Goal: Task Accomplishment & Management: Use online tool/utility

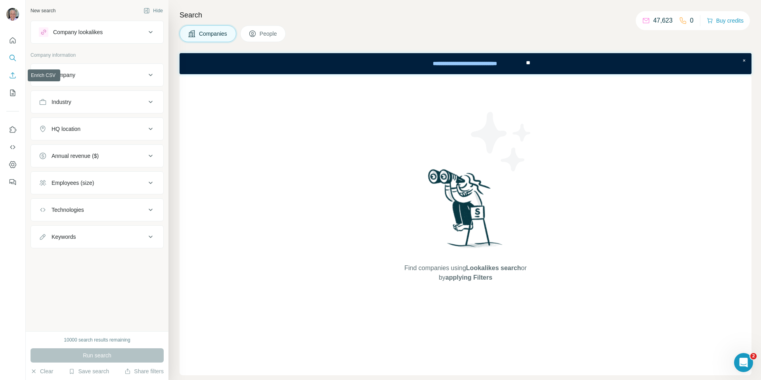
click at [10, 77] on icon "Enrich CSV" at bounding box center [13, 75] width 8 height 8
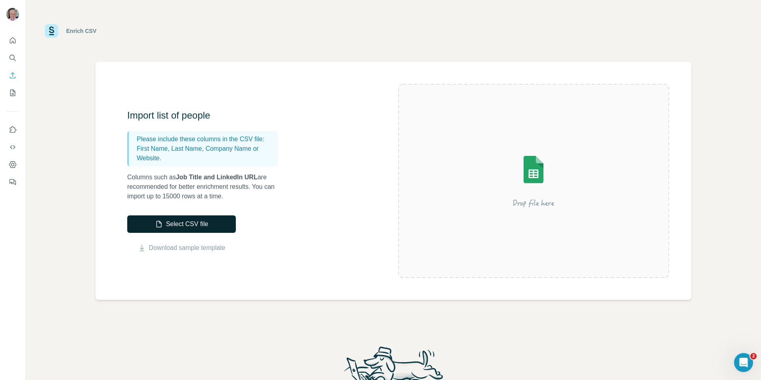
click at [165, 220] on button "Select CSV file" at bounding box center [181, 223] width 109 height 17
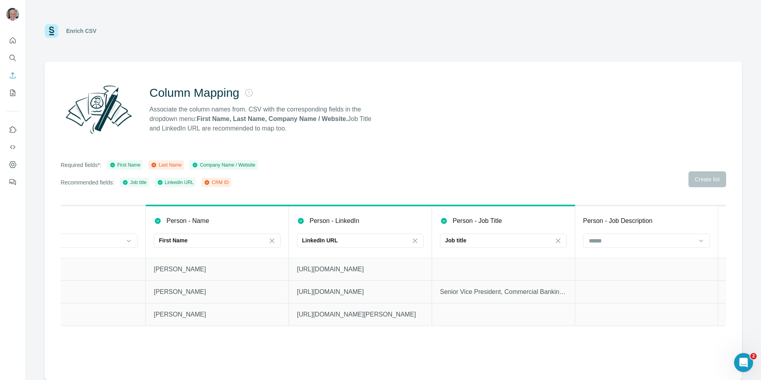
scroll to position [0, 230]
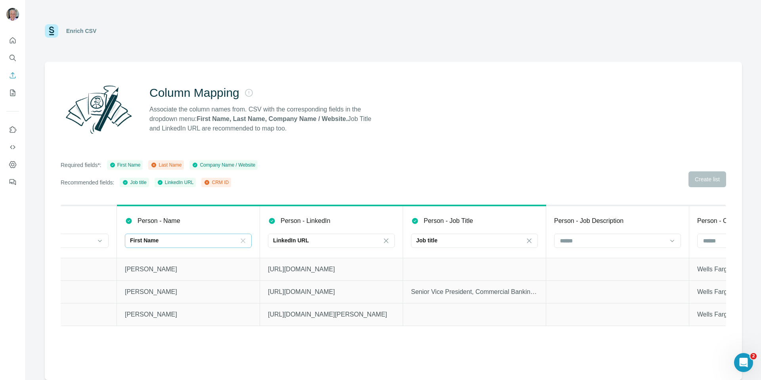
click at [245, 242] on icon at bounding box center [243, 241] width 8 height 8
click at [345, 183] on div "Required fields*: First Name Last Name Company Name / Website Recommended field…" at bounding box center [393, 173] width 665 height 27
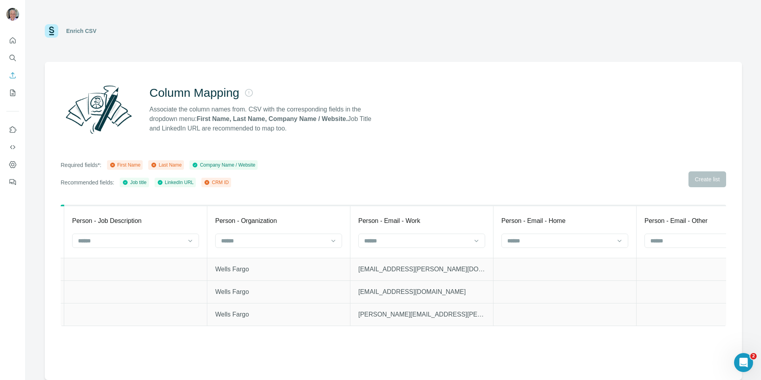
scroll to position [0, 731]
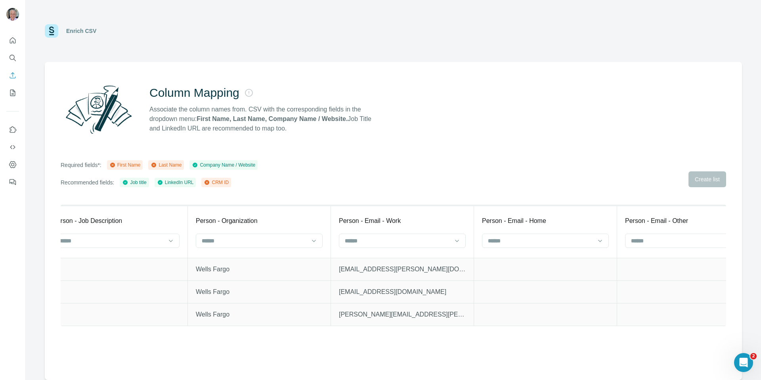
click at [157, 41] on div "Enrich CSV" at bounding box center [393, 31] width 697 height 24
click at [13, 72] on icon "Enrich CSV" at bounding box center [13, 75] width 8 height 8
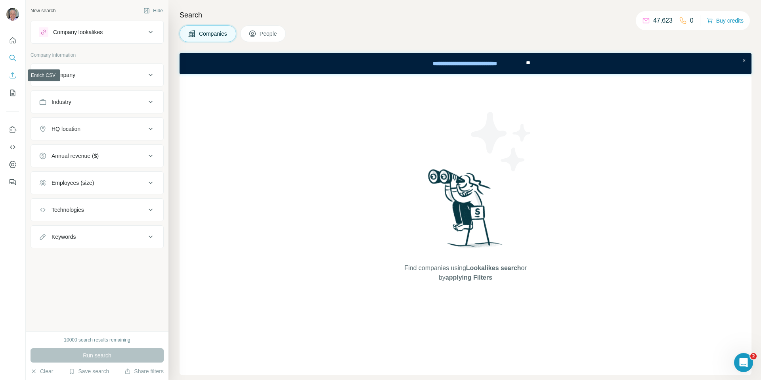
click at [15, 76] on icon "Enrich CSV" at bounding box center [13, 75] width 8 height 8
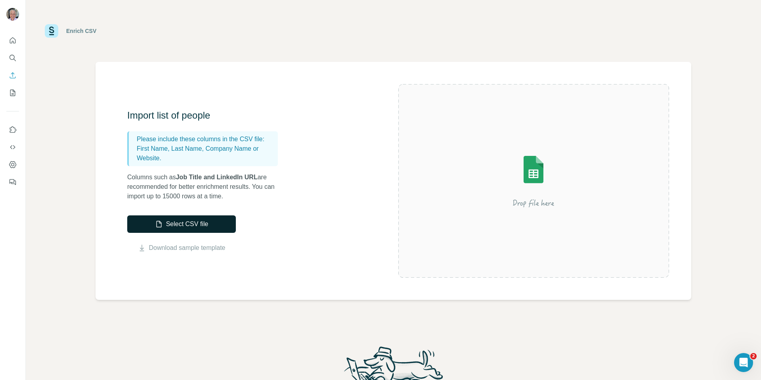
click at [188, 230] on button "Select CSV file" at bounding box center [181, 223] width 109 height 17
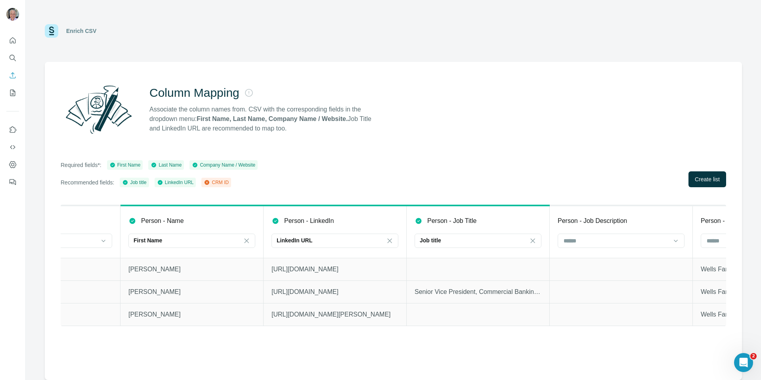
scroll to position [0, 279]
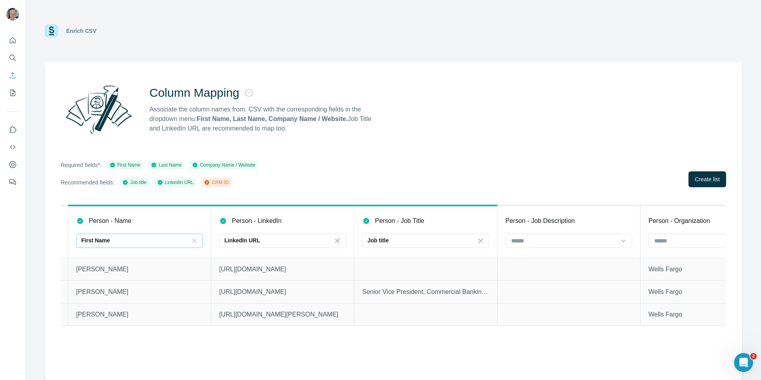
click at [191, 239] on icon at bounding box center [194, 241] width 8 height 8
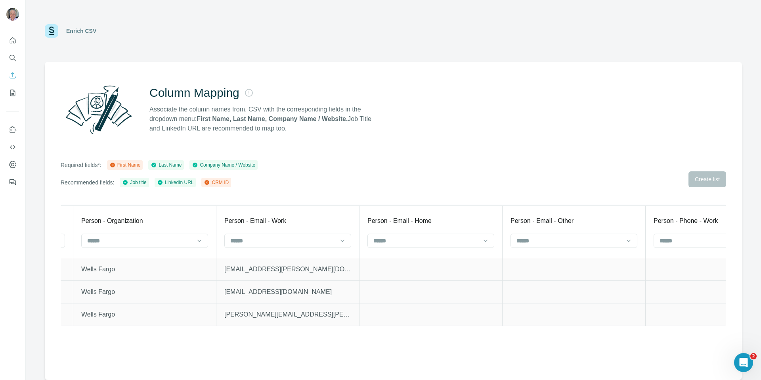
scroll to position [0, 849]
click at [196, 242] on icon at bounding box center [196, 241] width 8 height 8
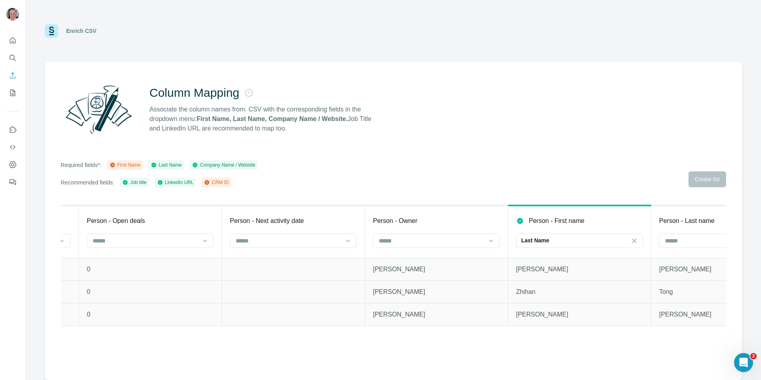
scroll to position [0, 2196]
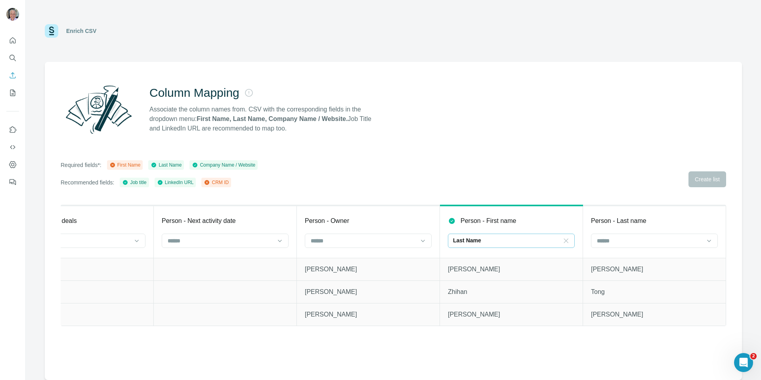
click at [564, 242] on icon at bounding box center [566, 241] width 8 height 8
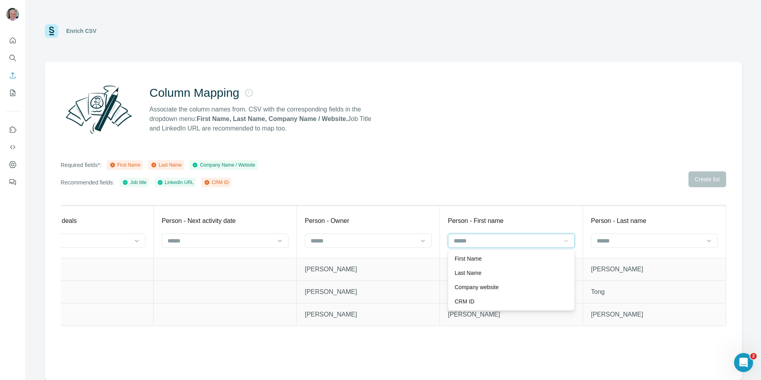
scroll to position [0, 0]
click at [557, 255] on div "First Name" at bounding box center [510, 258] width 113 height 8
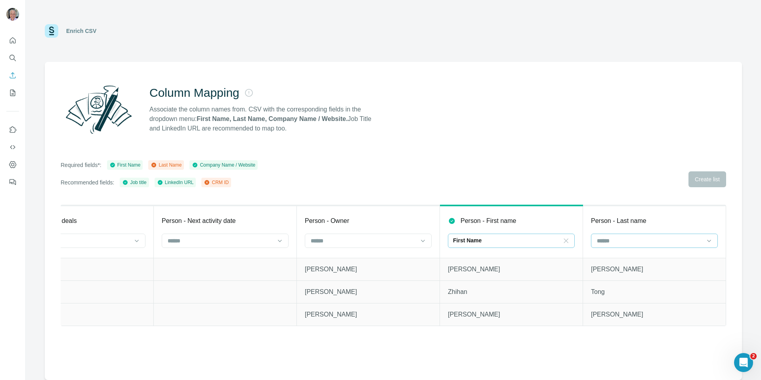
click at [634, 242] on input at bounding box center [649, 240] width 107 height 9
click at [635, 261] on div "Last Name" at bounding box center [653, 258] width 113 height 8
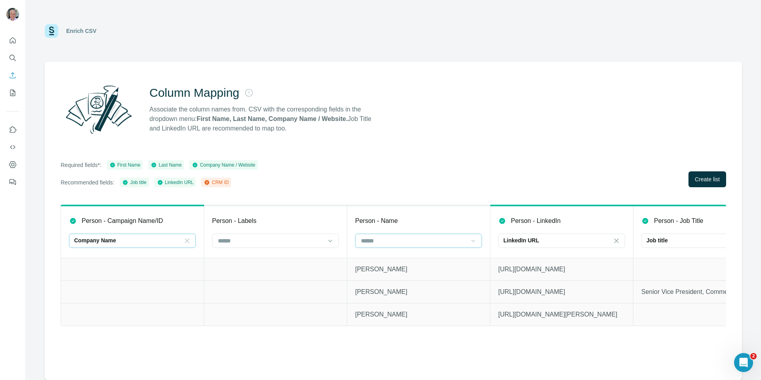
click at [188, 241] on icon at bounding box center [187, 241] width 8 height 8
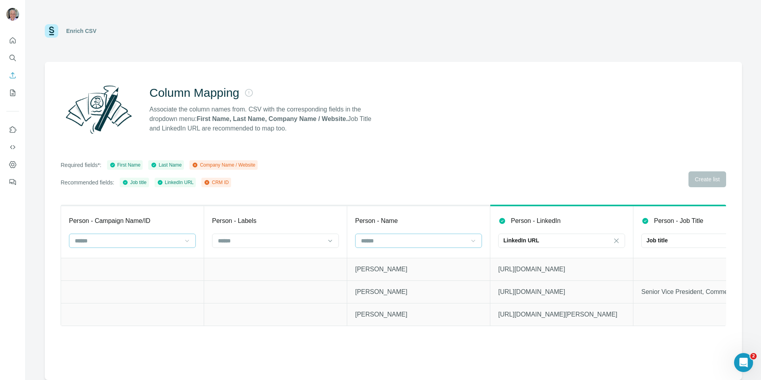
click at [259, 277] on td at bounding box center [275, 269] width 143 height 23
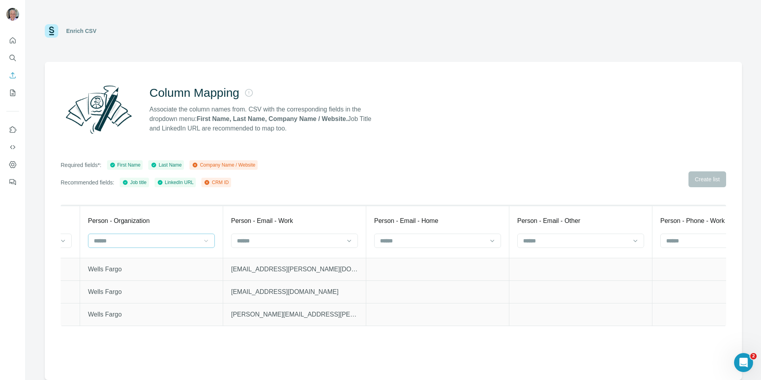
scroll to position [0, 833]
click at [320, 240] on input at bounding box center [295, 240] width 107 height 9
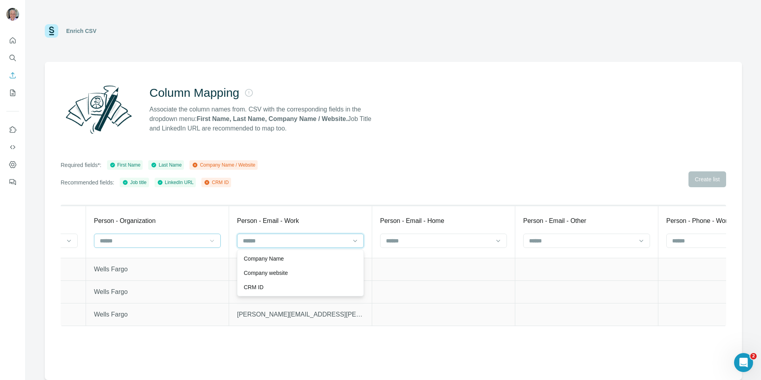
click at [320, 240] on input at bounding box center [295, 240] width 107 height 9
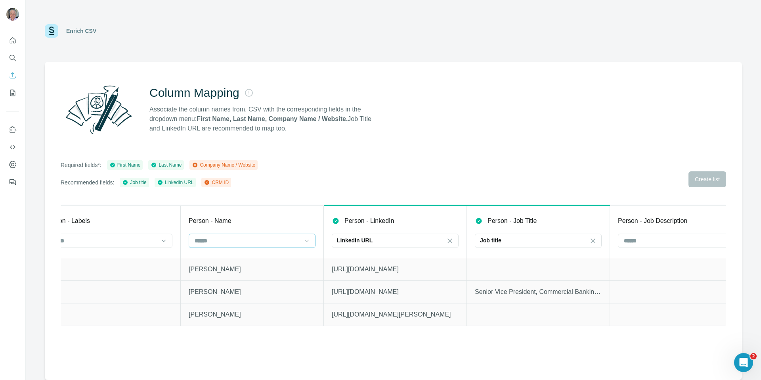
scroll to position [0, 0]
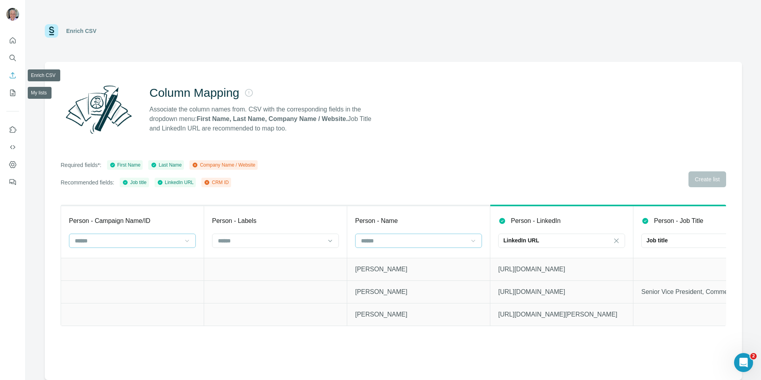
click at [13, 77] on icon "Enrich CSV" at bounding box center [13, 75] width 8 height 8
